Goal: Information Seeking & Learning: Understand process/instructions

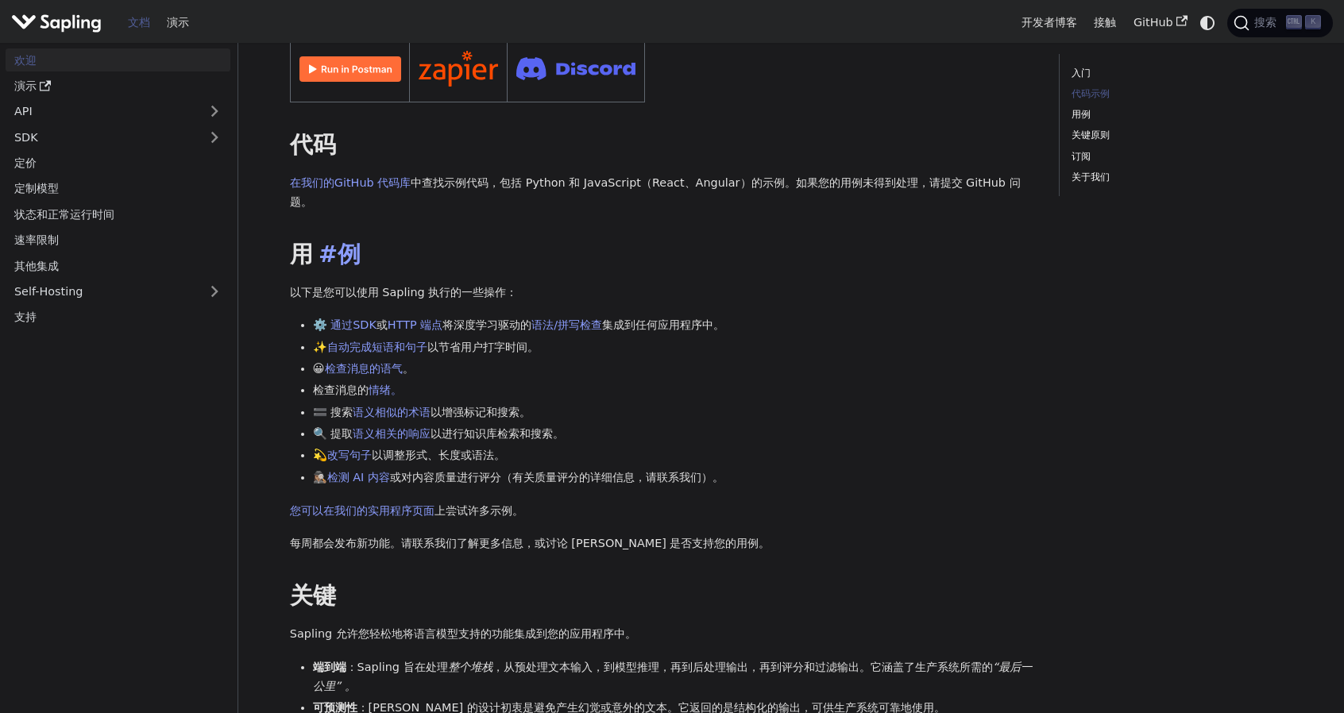
scroll to position [397, 0]
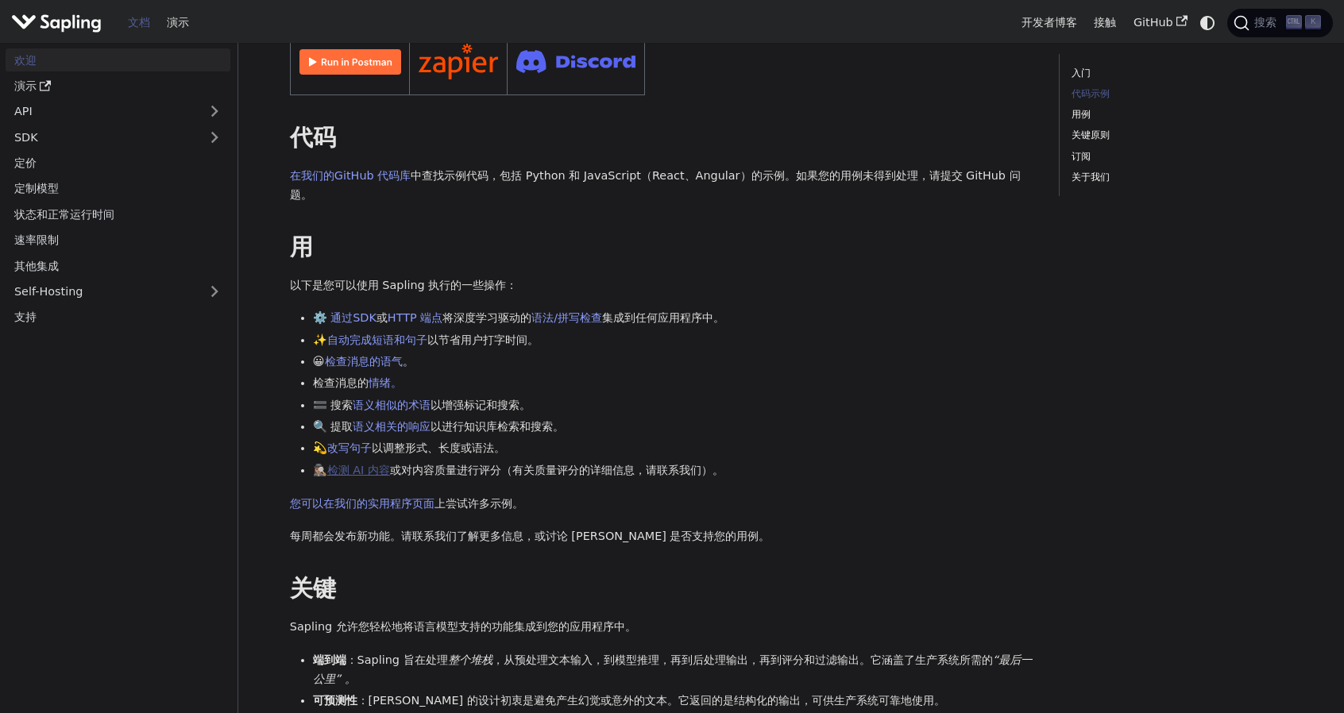
click at [380, 473] on font "检测 AI 内容" at bounding box center [358, 470] width 63 height 13
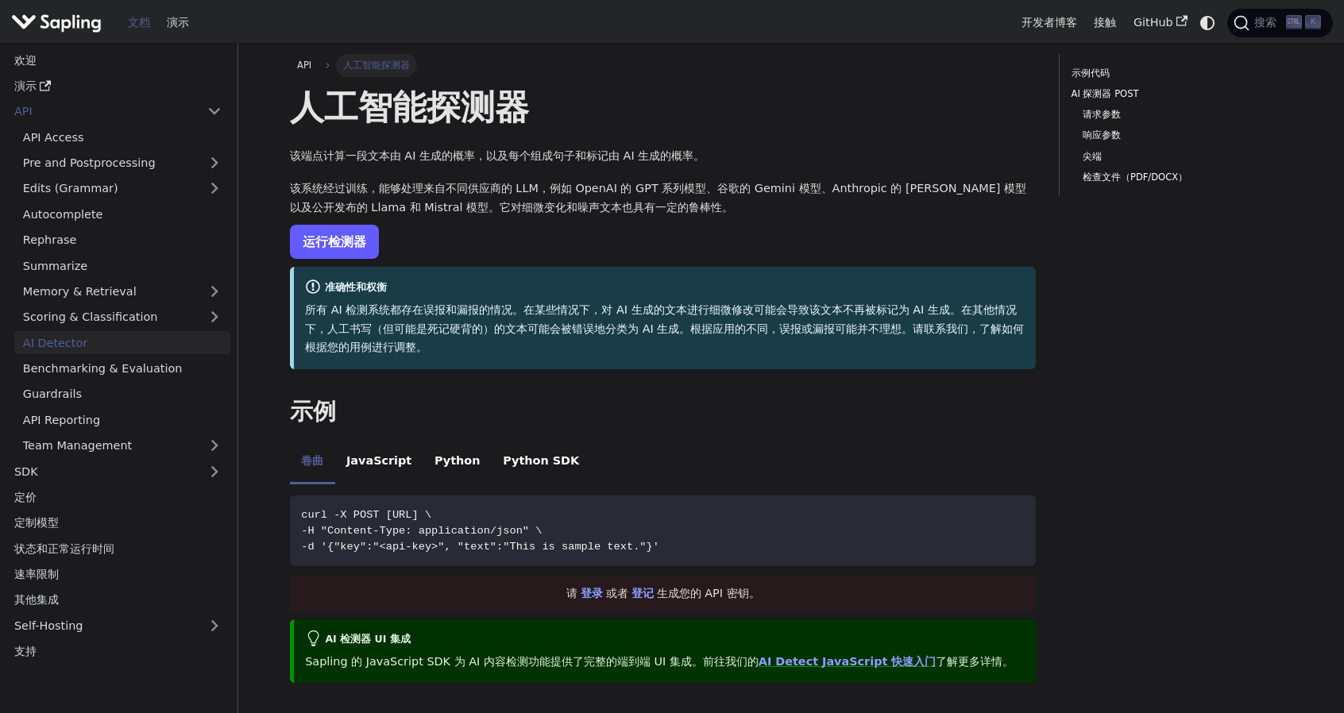
click at [345, 230] on link "运行检测器" at bounding box center [334, 242] width 89 height 34
